Goal: Task Accomplishment & Management: Manage account settings

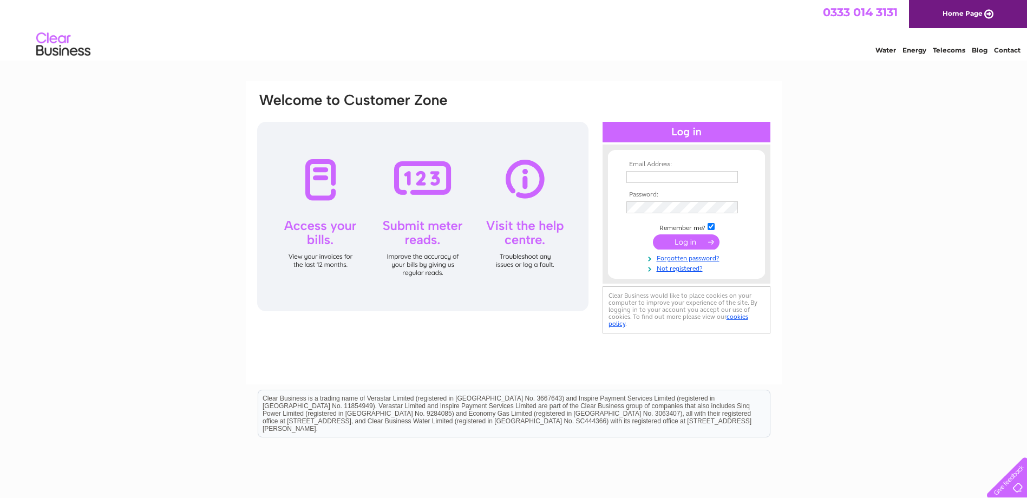
click at [646, 182] on input "text" at bounding box center [681, 177] width 111 height 12
paste input "Leon.campbell@gov.scot"
type input "Leon.campbell@gov.scot"
click at [680, 244] on input "submit" at bounding box center [686, 242] width 67 height 15
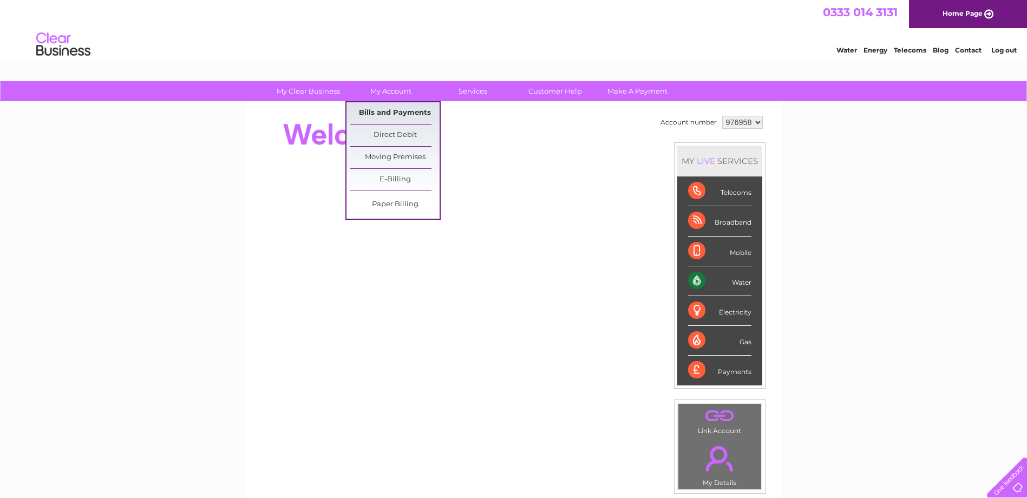
click at [393, 114] on link "Bills and Payments" at bounding box center [394, 113] width 89 height 22
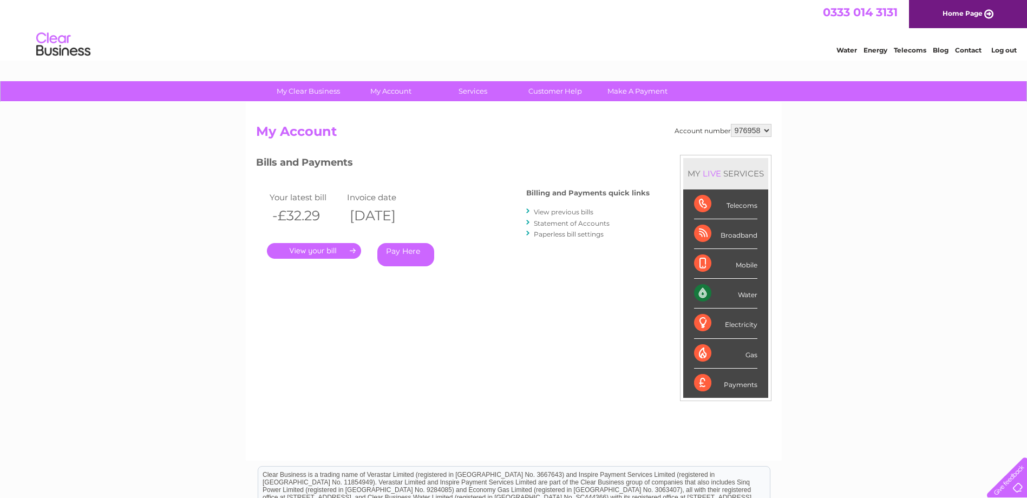
click at [308, 252] on link "." at bounding box center [314, 251] width 94 height 16
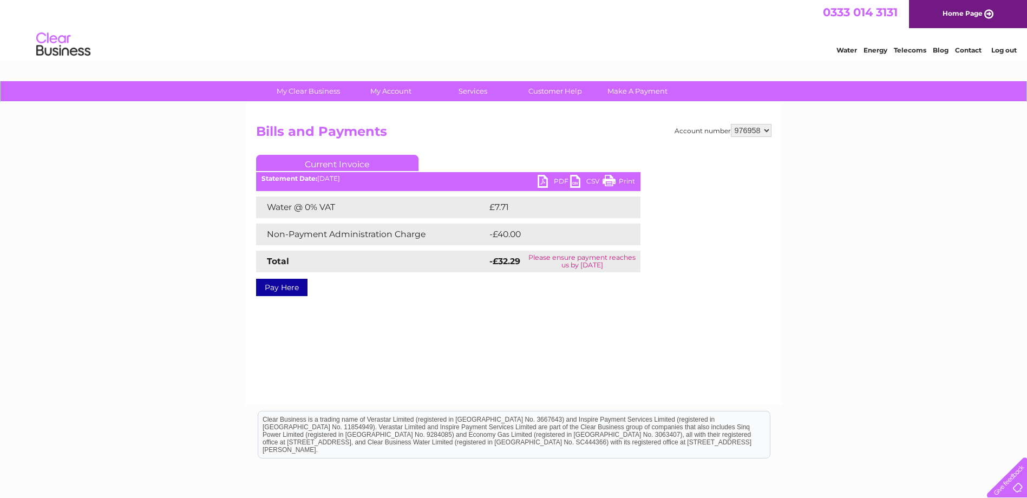
click at [546, 183] on link "PDF" at bounding box center [553, 183] width 32 height 16
